Goal: Task Accomplishment & Management: Manage account settings

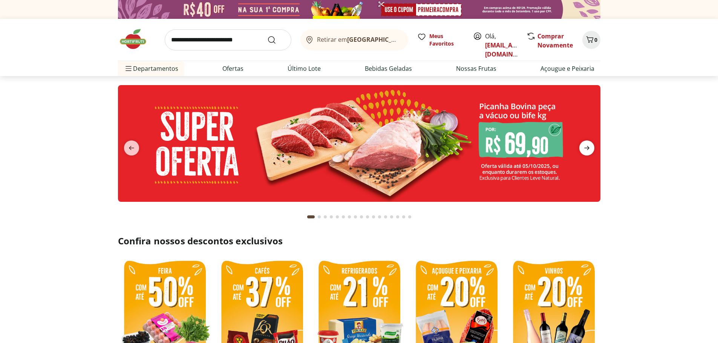
click at [590, 148] on icon "next" at bounding box center [587, 148] width 9 height 9
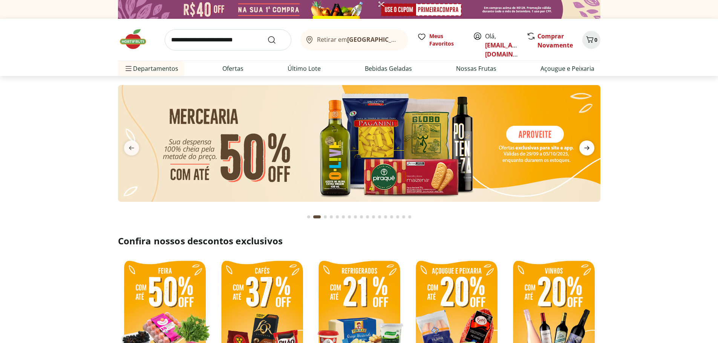
click at [590, 148] on icon "next" at bounding box center [587, 148] width 9 height 9
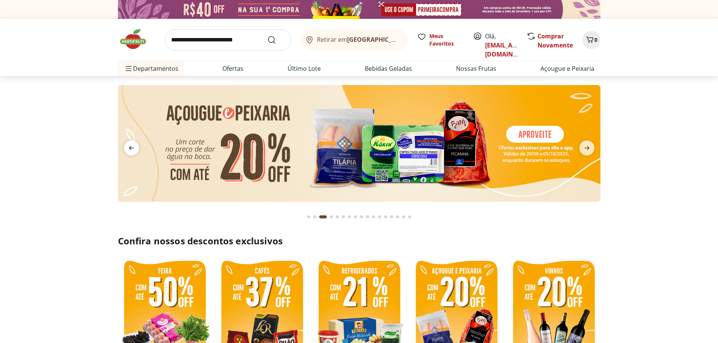
click at [127, 149] on icon "previous" at bounding box center [131, 148] width 9 height 9
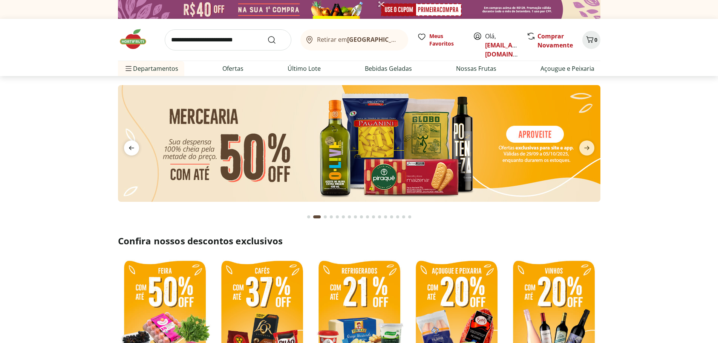
click at [127, 149] on icon "previous" at bounding box center [131, 148] width 9 height 9
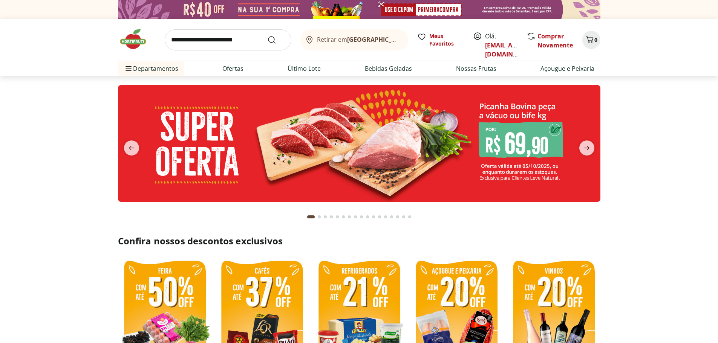
click at [321, 166] on img at bounding box center [359, 143] width 483 height 117
select select "**********"
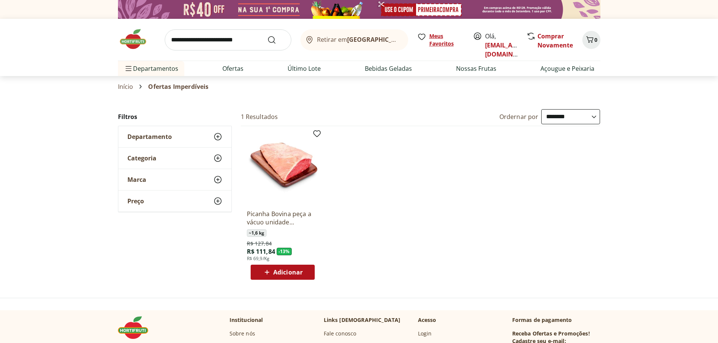
click at [440, 41] on span "Meus Favoritos" at bounding box center [446, 39] width 35 height 15
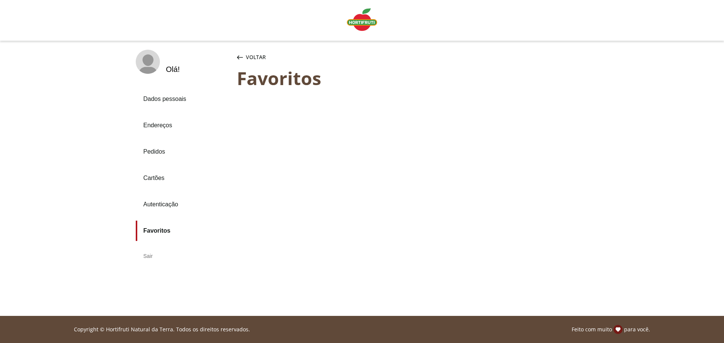
click at [151, 150] on link "Pedidos" at bounding box center [183, 152] width 95 height 20
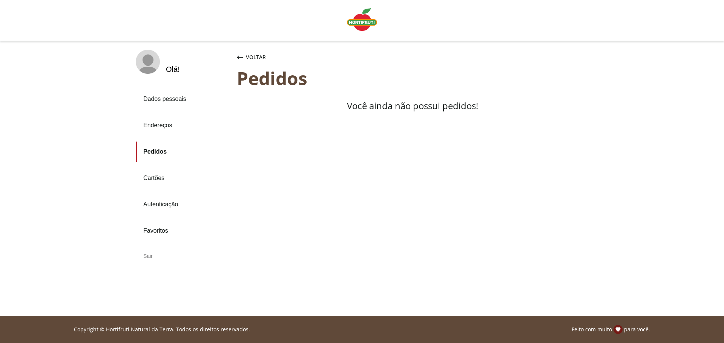
click at [367, 21] on img "Linha de sessão" at bounding box center [362, 19] width 30 height 23
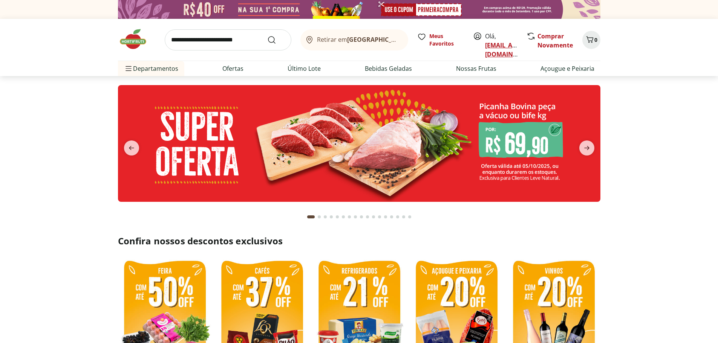
click at [497, 43] on link "recreiohome@gmail.com" at bounding box center [511, 49] width 52 height 17
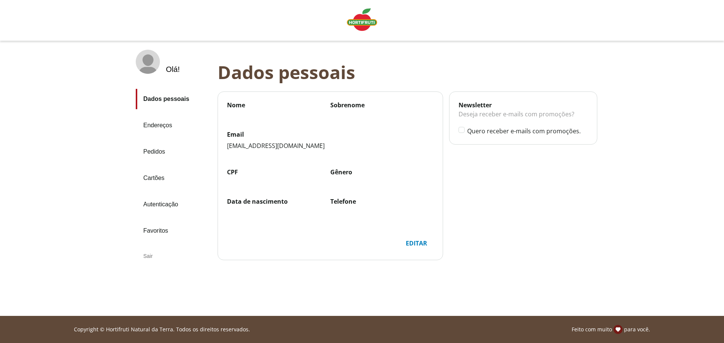
click at [146, 256] on div "Sair" at bounding box center [174, 256] width 76 height 18
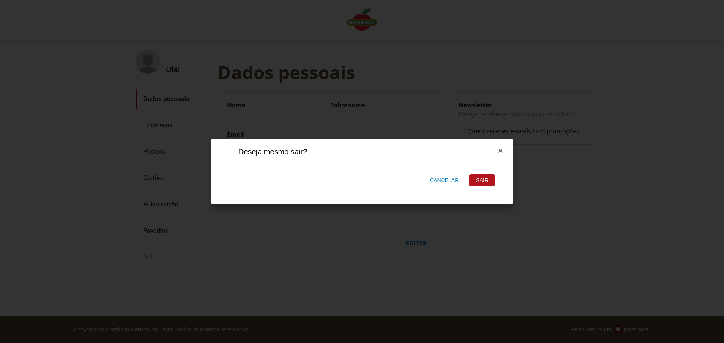
click at [487, 183] on div "Sair" at bounding box center [482, 180] width 25 height 11
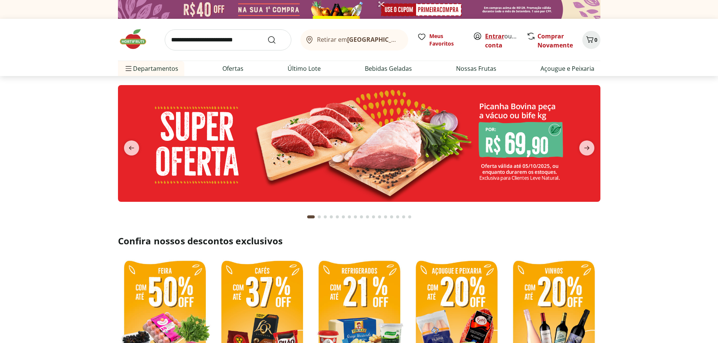
click at [494, 35] on link "Entrar" at bounding box center [494, 36] width 19 height 8
